Goal: Task Accomplishment & Management: Use online tool/utility

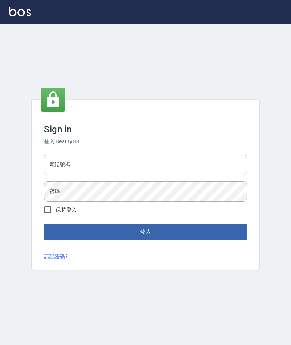
click at [140, 175] on input "電話號碼" at bounding box center [145, 164] width 203 height 20
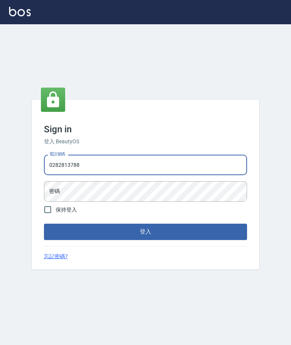
type input "0282813788"
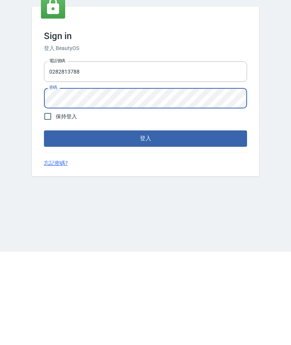
click at [199, 223] on button "登入" at bounding box center [145, 231] width 203 height 16
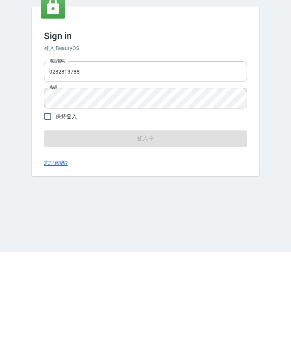
scroll to position [26, 0]
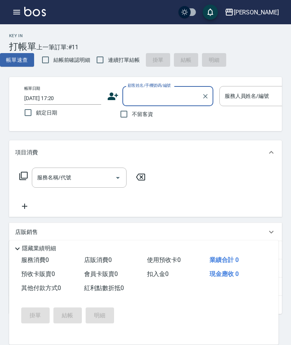
click at [17, 38] on h2 "Key In" at bounding box center [22, 35] width 27 height 5
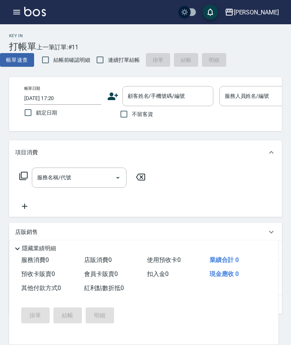
click at [18, 43] on h3 "打帳單" at bounding box center [22, 46] width 27 height 11
click at [16, 39] on div "Key In 打帳單" at bounding box center [22, 42] width 27 height 19
click at [32, 36] on h2 "Key In" at bounding box center [22, 35] width 27 height 5
click at [17, 42] on h3 "打帳單" at bounding box center [22, 46] width 27 height 11
click at [19, 39] on div "Key In 打帳單" at bounding box center [22, 42] width 27 height 19
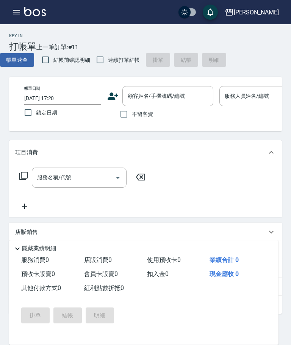
click at [37, 35] on div "Key In 打帳單 上一筆訂單:#11" at bounding box center [39, 38] width 78 height 28
click at [41, 39] on div "Key In 打帳單 上一筆訂單:#11" at bounding box center [39, 38] width 78 height 28
click at [15, 16] on icon "button" at bounding box center [16, 12] width 9 height 9
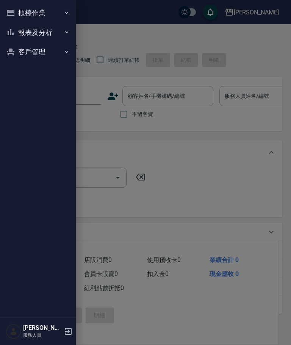
click at [44, 8] on button "櫃檯作業" at bounding box center [38, 13] width 70 height 20
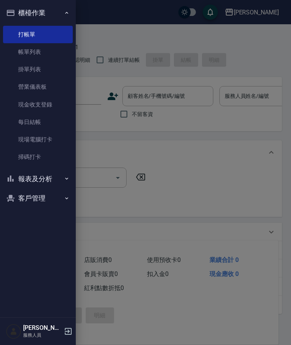
click at [45, 138] on link "現場電腦打卡" at bounding box center [38, 139] width 70 height 17
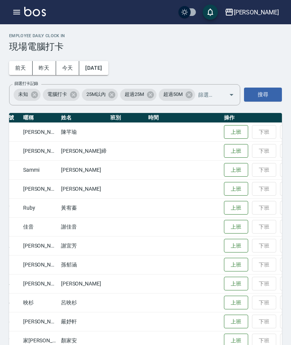
scroll to position [0, 35]
click at [224, 284] on button "上班" at bounding box center [236, 283] width 24 height 14
click at [280, 284] on button "外出" at bounding box center [292, 283] width 24 height 14
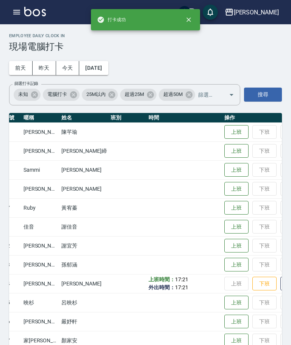
click at [280, 284] on button "歸來" at bounding box center [292, 283] width 24 height 14
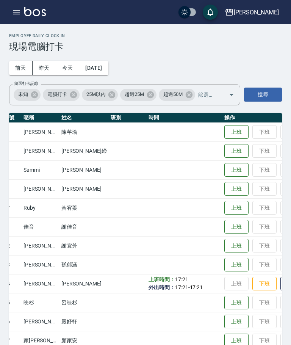
click at [252, 283] on button "下班" at bounding box center [264, 283] width 24 height 14
click at [27, 19] on div "上越傑森 登出" at bounding box center [145, 12] width 291 height 24
click at [32, 10] on img at bounding box center [35, 11] width 22 height 9
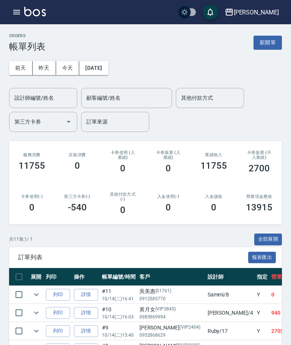
click at [45, 11] on img at bounding box center [35, 11] width 22 height 9
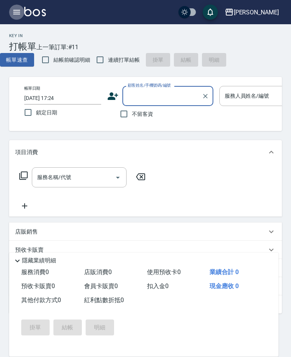
click at [18, 16] on icon "button" at bounding box center [16, 12] width 9 height 9
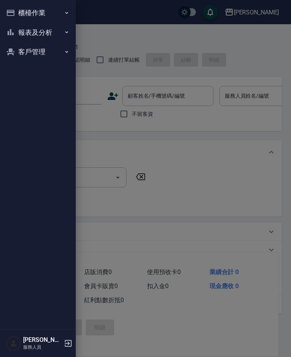
click at [66, 343] on icon "button" at bounding box center [68, 343] width 9 height 9
